Goal: Communication & Community: Answer question/provide support

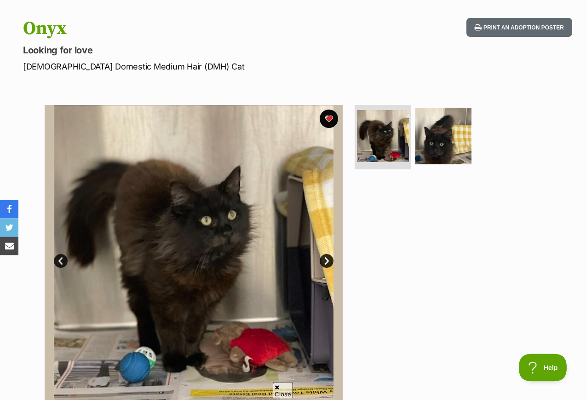
scroll to position [86, 0]
click at [439, 127] on img at bounding box center [443, 136] width 57 height 57
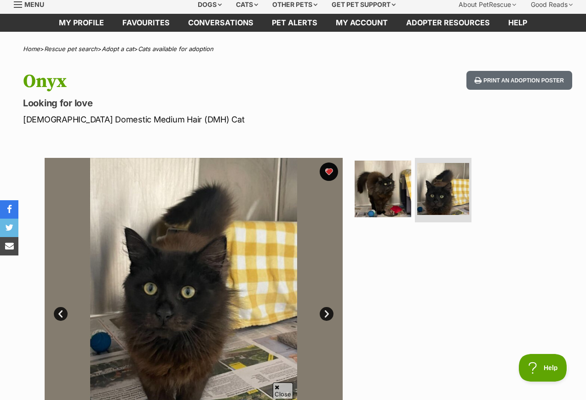
scroll to position [0, 0]
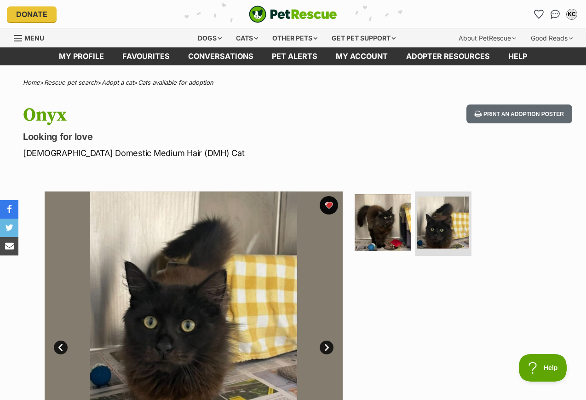
click at [552, 11] on img "Conversations" at bounding box center [555, 14] width 10 height 9
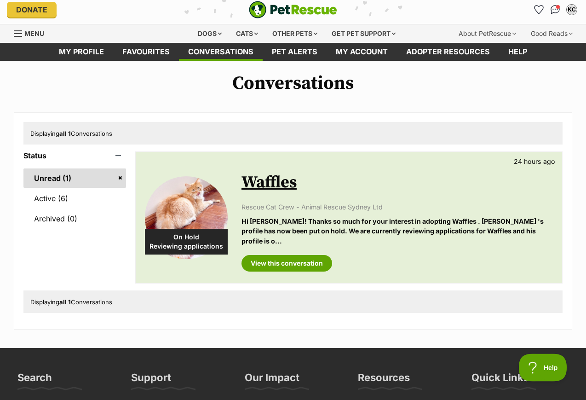
scroll to position [5, 0]
click at [467, 221] on p "Hi Katherine Charamko! Thanks so much for your interest in adopting Waffles . W…" at bounding box center [396, 230] width 311 height 29
click at [303, 268] on link "View this conversation" at bounding box center [286, 263] width 91 height 17
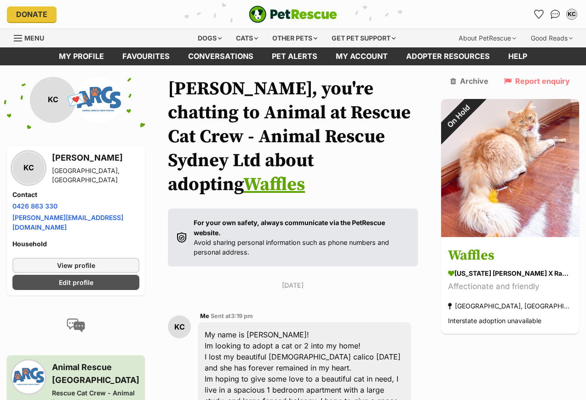
click at [294, 61] on link "Pet alerts" at bounding box center [295, 56] width 64 height 18
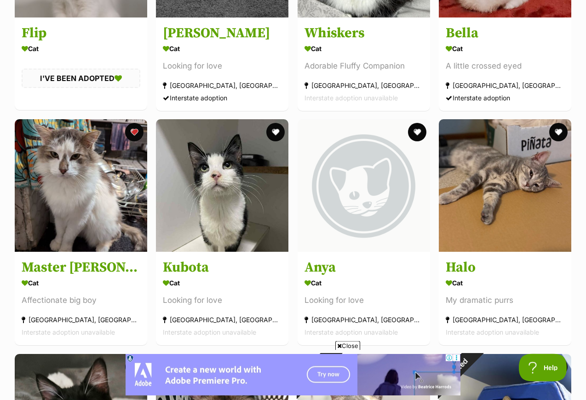
scroll to position [2651, 0]
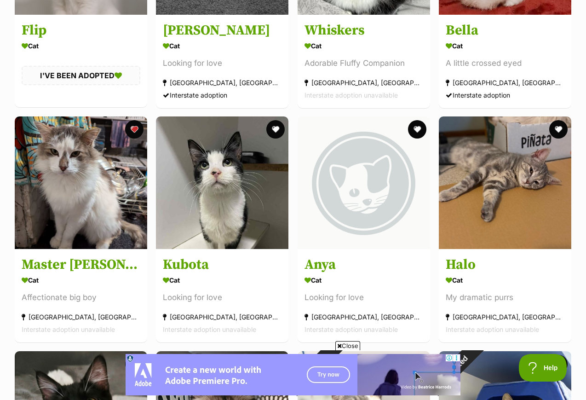
click at [33, 257] on h3 "Master [PERSON_NAME]" at bounding box center [81, 264] width 119 height 17
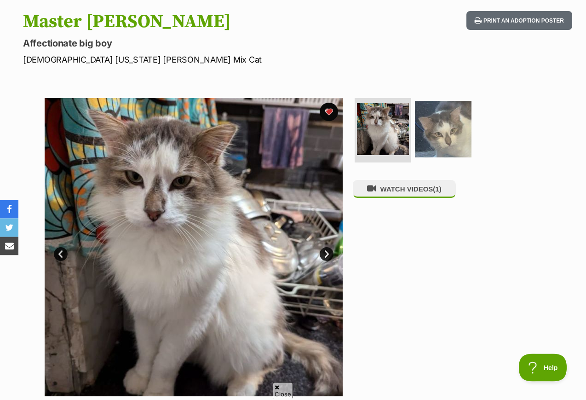
scroll to position [95, 0]
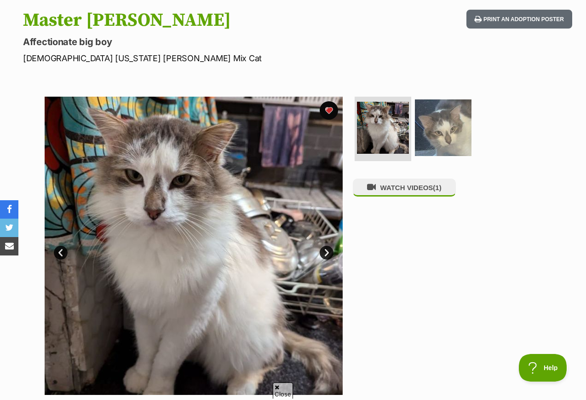
click at [448, 122] on img at bounding box center [443, 127] width 57 height 57
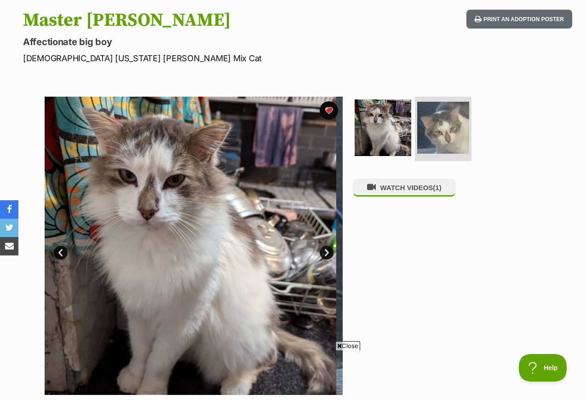
scroll to position [0, 0]
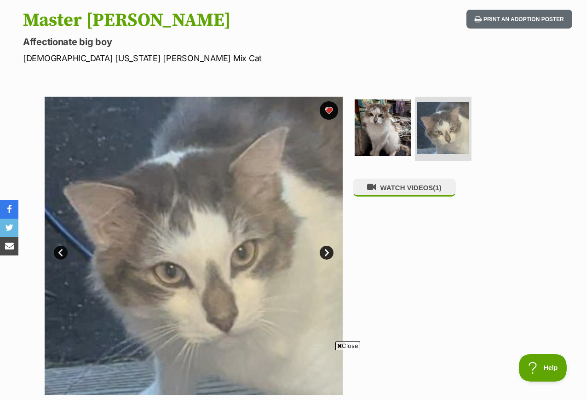
click at [392, 128] on img at bounding box center [383, 127] width 57 height 57
